Goal: Task Accomplishment & Management: Use online tool/utility

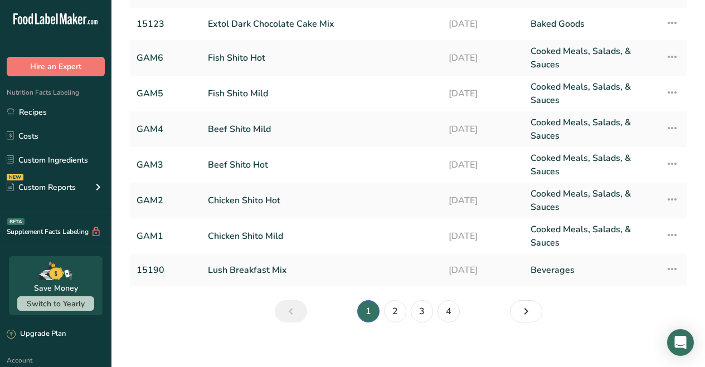
scroll to position [173, 0]
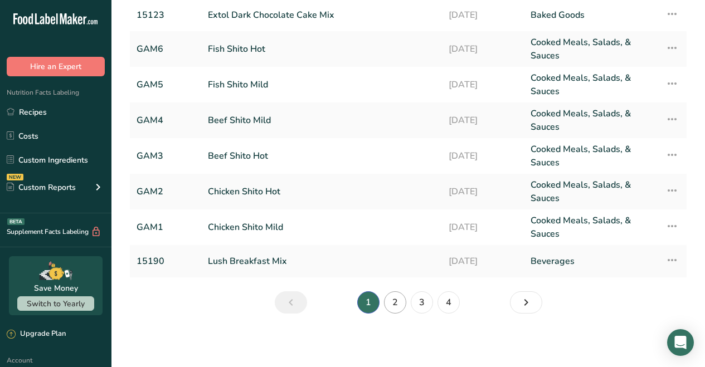
click at [392, 300] on link "2" at bounding box center [395, 302] width 22 height 22
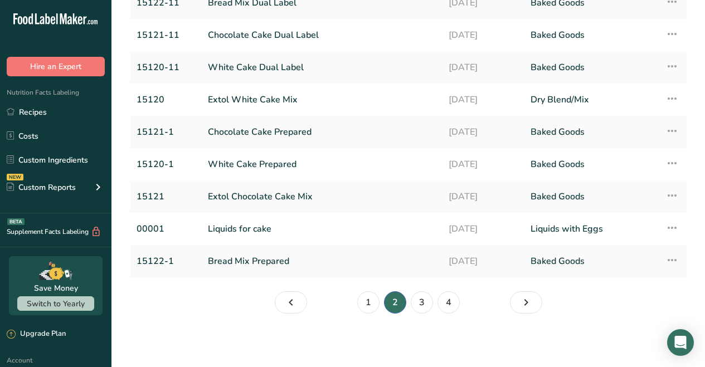
scroll to position [153, 0]
click at [281, 259] on link "Bread Mix Prepared" at bounding box center [321, 261] width 227 height 23
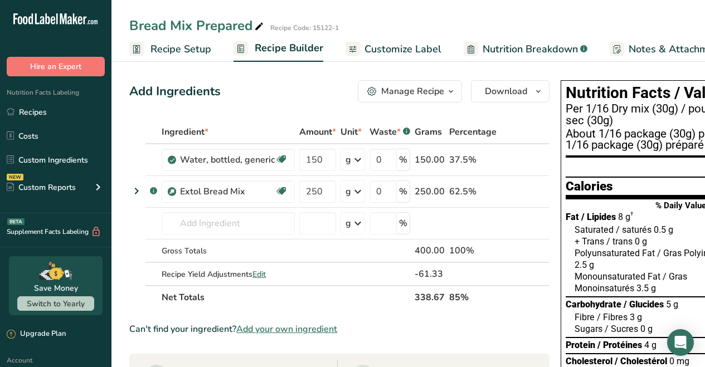
click at [390, 48] on span "Customize Label" at bounding box center [402, 49] width 77 height 15
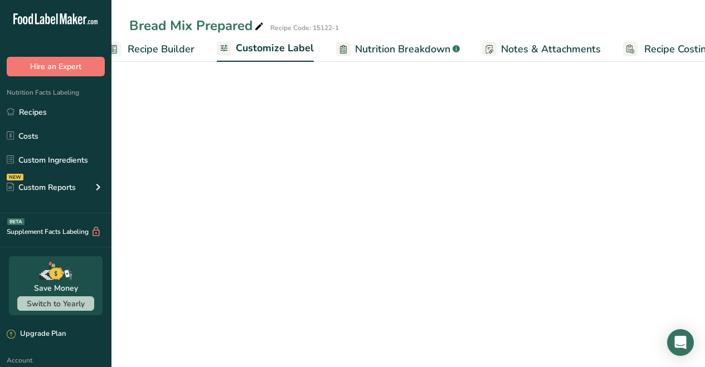
scroll to position [0, 152]
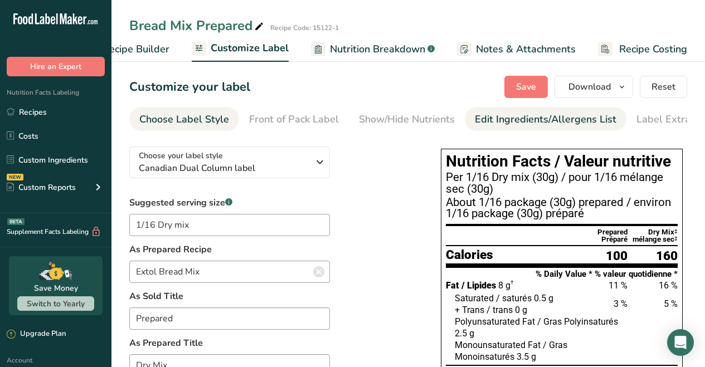
click at [480, 118] on div "Edit Ingredients/Allergens List" at bounding box center [545, 119] width 141 height 15
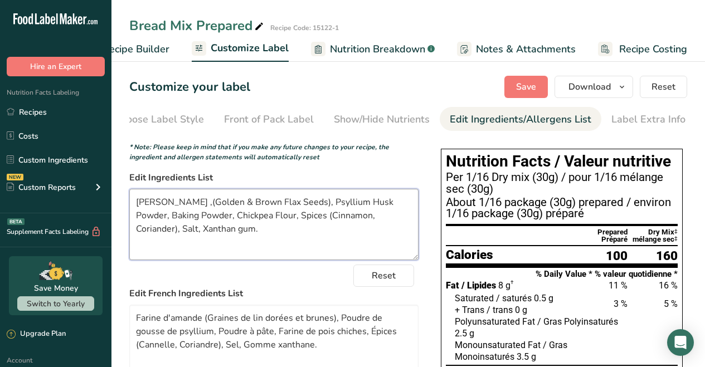
click at [194, 208] on textarea "[PERSON_NAME] ,(Golden & Brown Flax Seeds), Psyllium Husk Powder, Baking Powder…" at bounding box center [273, 224] width 289 height 71
type textarea "[PERSON_NAME], (Golden & Brown Flax Seeds), Psyllium Husk Powder, Baking Powder…"
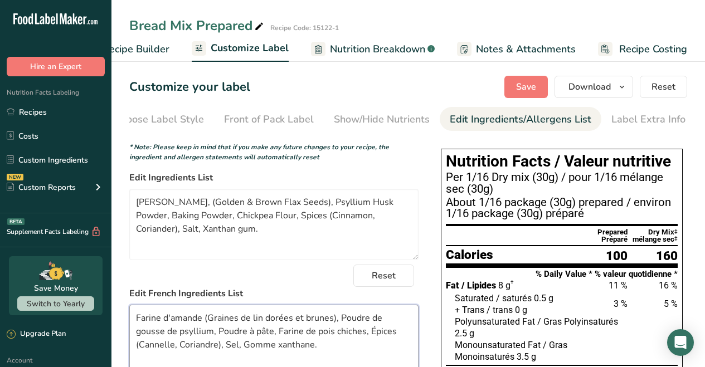
click at [202, 321] on textarea "Farine d'amande (Graines de lin dorées et brunes), Poudre de gousse de psyllium…" at bounding box center [273, 340] width 289 height 71
type textarea "Farine d'amande, (Graines de lin dorées et brunes), Poudre de gousse de psylliu…"
click at [521, 81] on span "Save" at bounding box center [526, 86] width 20 height 13
click at [575, 84] on span "Download" at bounding box center [589, 86] width 42 height 13
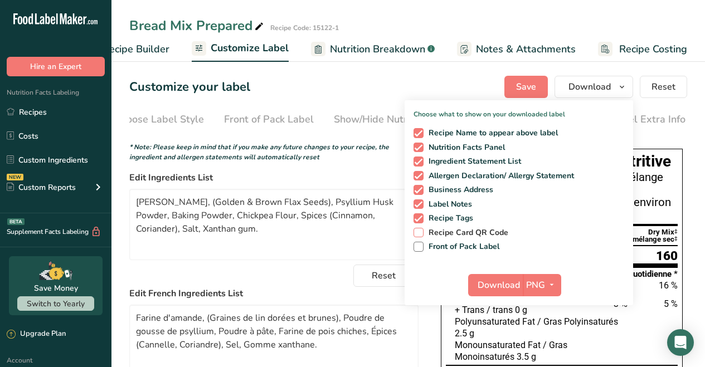
click at [418, 232] on span at bounding box center [418, 233] width 10 height 10
click at [418, 232] on input "Recipe Card QR Code" at bounding box center [416, 232] width 7 height 7
checkbox input "true"
click at [418, 246] on span at bounding box center [418, 247] width 10 height 10
click at [418, 246] on input "Front of Pack Label" at bounding box center [416, 246] width 7 height 7
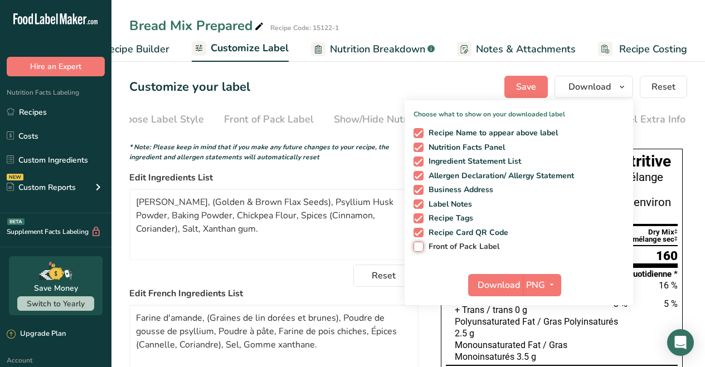
checkbox input "true"
click at [559, 280] on button "PNG" at bounding box center [542, 285] width 38 height 22
click at [548, 357] on link "PDF" at bounding box center [543, 363] width 36 height 18
click at [500, 279] on span "Download" at bounding box center [499, 285] width 42 height 13
click at [549, 282] on icon "button" at bounding box center [550, 285] width 9 height 14
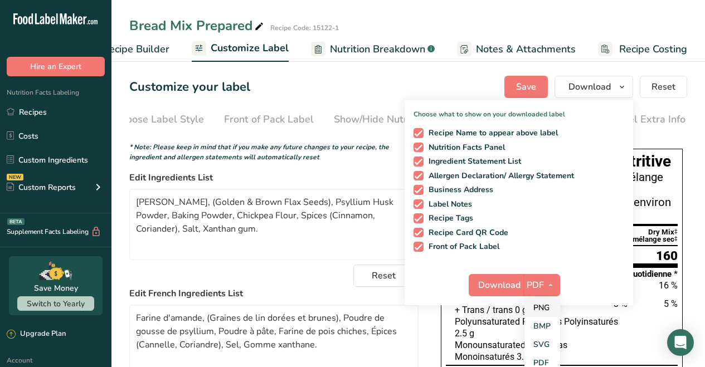
click at [544, 302] on link "PNG" at bounding box center [542, 308] width 36 height 18
click at [509, 287] on span "Download" at bounding box center [498, 285] width 42 height 13
